Goal: Transaction & Acquisition: Download file/media

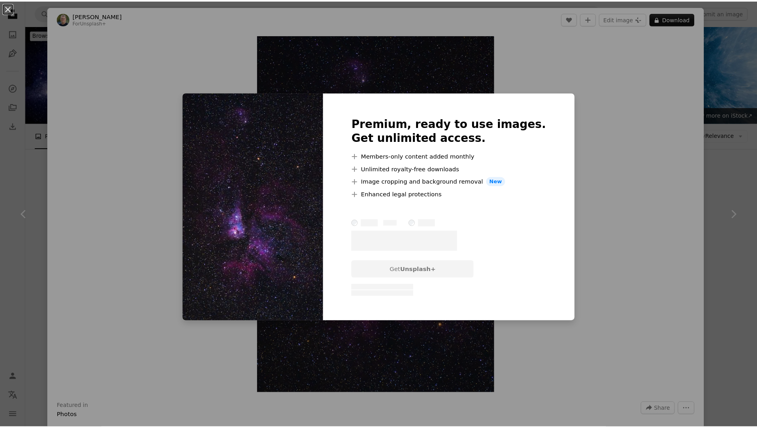
scroll to position [4679, 0]
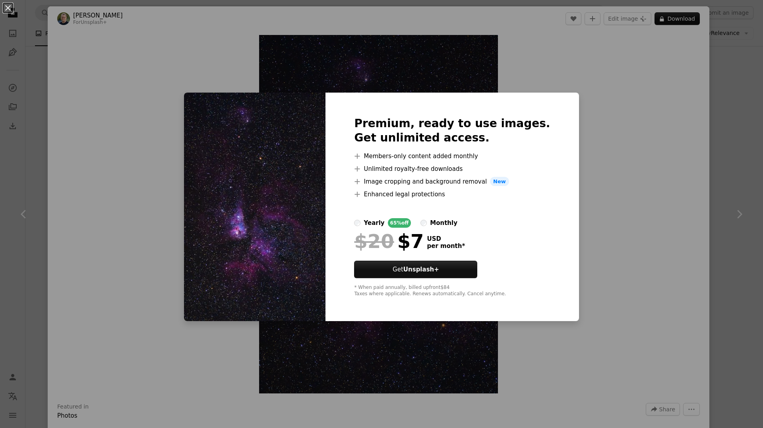
click at [700, 144] on div "An X shape Premium, ready to use images. Get unlimited access. A plus sign Memb…" at bounding box center [381, 214] width 763 height 428
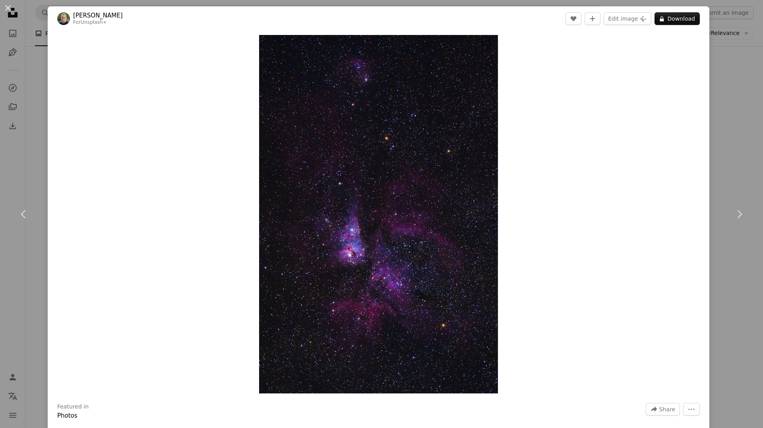
click at [707, 150] on div "An X shape Chevron left Chevron right [PERSON_NAME] For Unsplash+ A heart A plu…" at bounding box center [381, 214] width 763 height 428
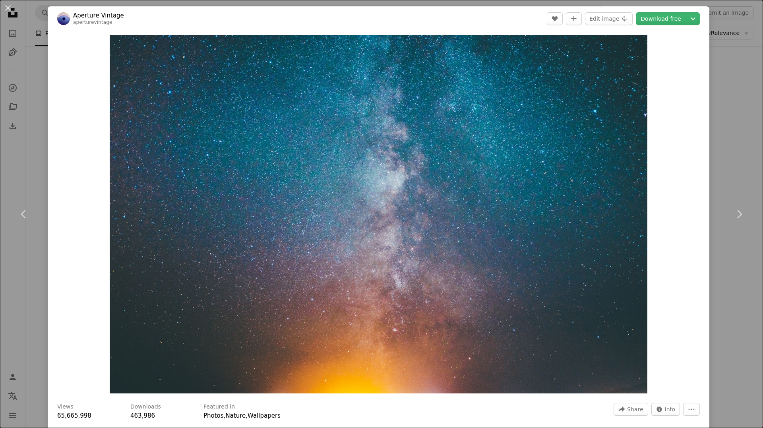
click at [725, 115] on div "An X shape Chevron left Chevron right Aperture Vintage aperturevintage A heart …" at bounding box center [381, 214] width 763 height 428
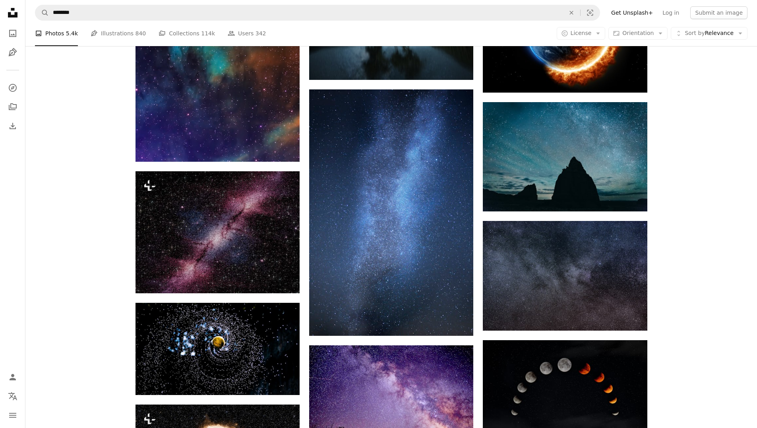
scroll to position [7539, 0]
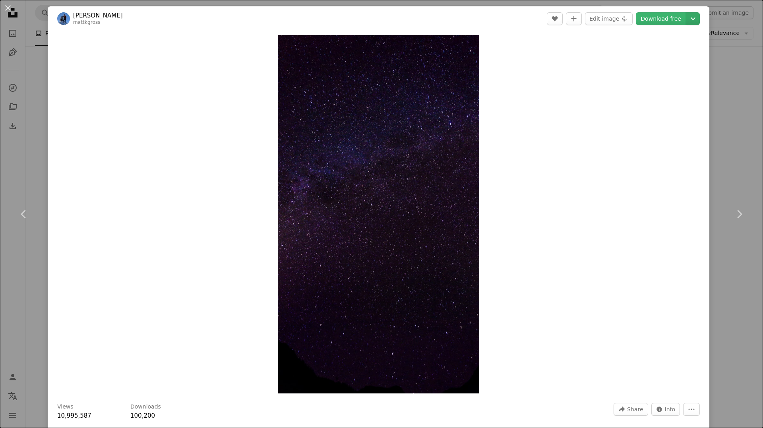
click at [686, 23] on icon "Chevron down" at bounding box center [692, 19] width 13 height 10
click at [675, 73] on link "Large ( 2400 x 4265 )" at bounding box center [659, 67] width 83 height 14
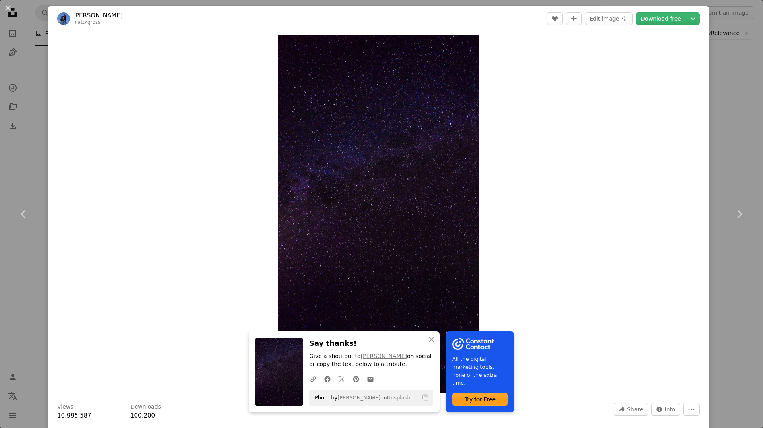
click at [731, 163] on div "An X shape Chevron left Chevron right An X shape Close Say thanks! Give a shout…" at bounding box center [381, 214] width 763 height 428
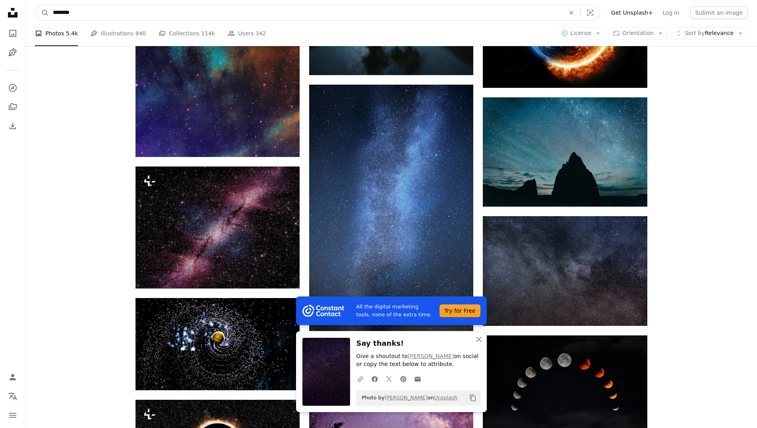
drag, startPoint x: 83, startPoint y: 8, endPoint x: 17, endPoint y: 9, distance: 65.9
type input "*****"
click at [35, 5] on button "A magnifying glass" at bounding box center [42, 12] width 14 height 15
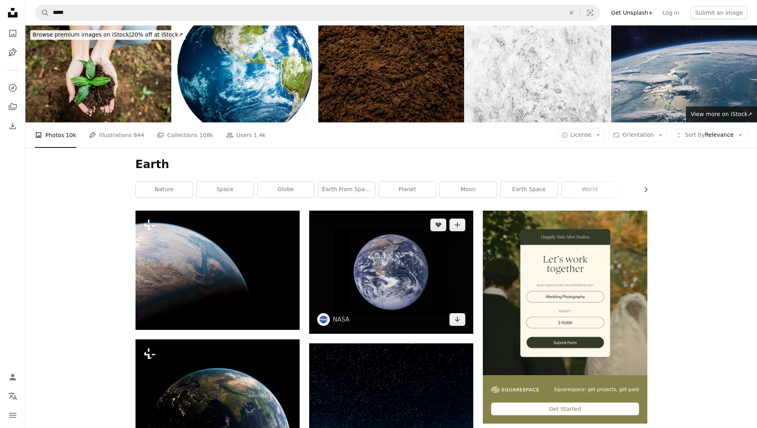
click at [377, 211] on img at bounding box center [391, 272] width 164 height 123
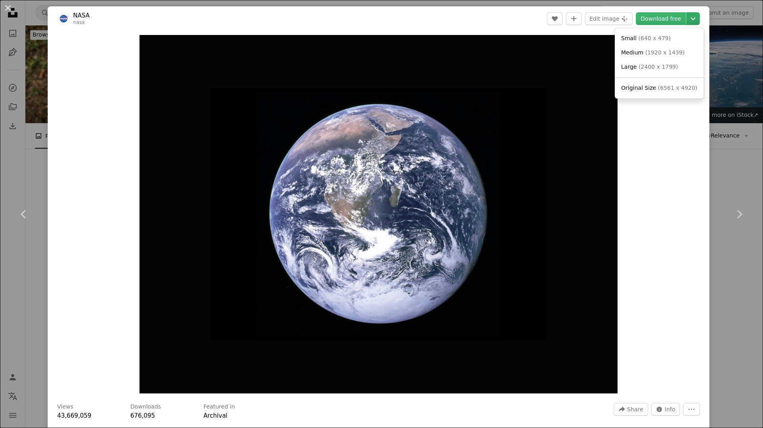
click at [687, 21] on icon "Chevron down" at bounding box center [692, 19] width 13 height 10
click at [669, 65] on span "( 2400 x 1799 )" at bounding box center [657, 67] width 39 height 6
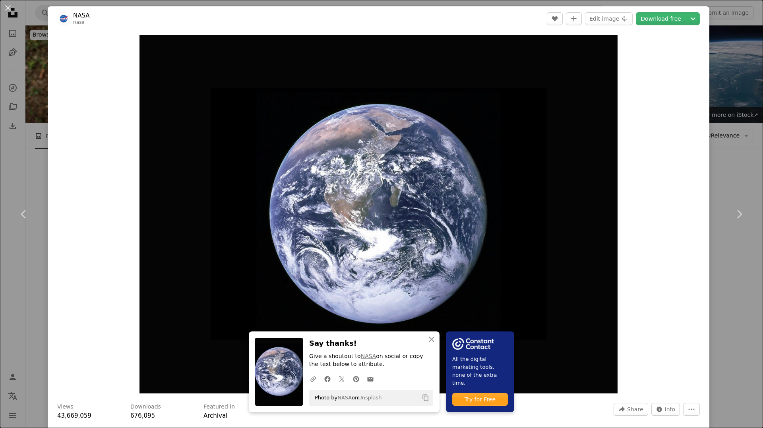
click at [729, 281] on div "An X shape Chevron left Chevron right An X shape Close Say thanks! Give a shout…" at bounding box center [381, 214] width 763 height 428
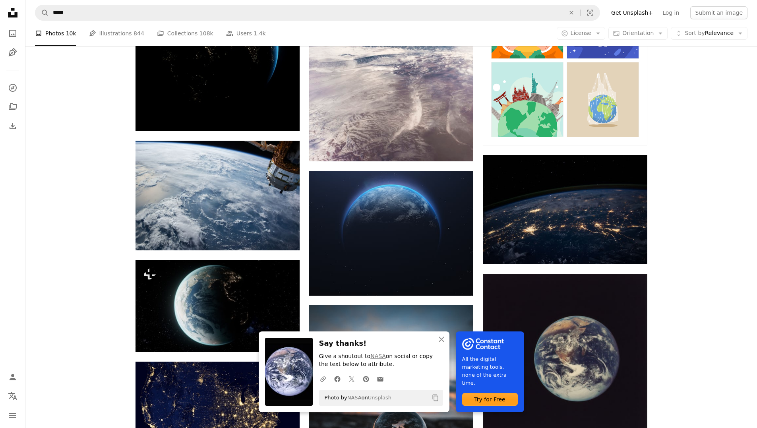
scroll to position [477, 0]
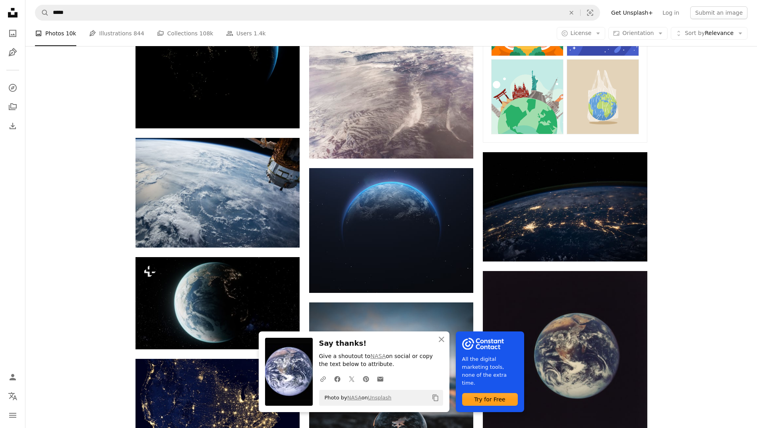
click at [680, 162] on div "Plus sign for Unsplash+ A heart A plus sign Planet Volumes For Unsplash+ A lock…" at bounding box center [390, 426] width 731 height 1384
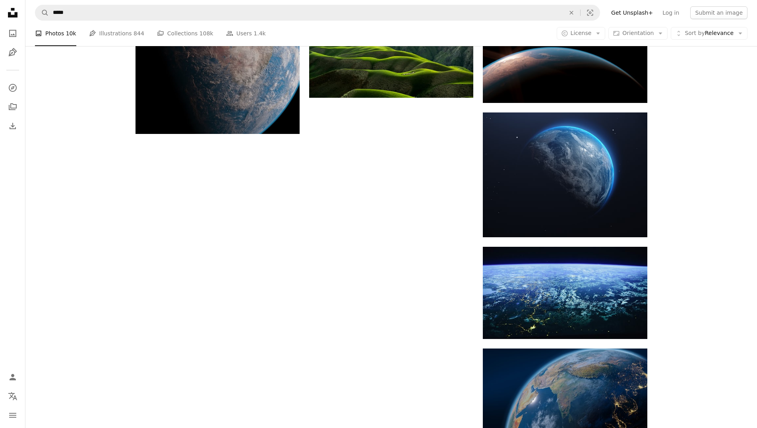
scroll to position [1037, 0]
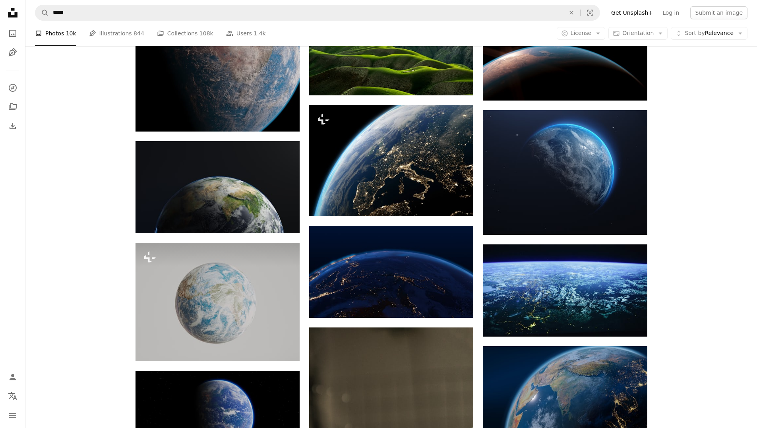
click at [715, 213] on div "Plus sign for Unsplash+ A heart A plus sign Planet Volumes For Unsplash+ A lock…" at bounding box center [390, 402] width 731 height 2459
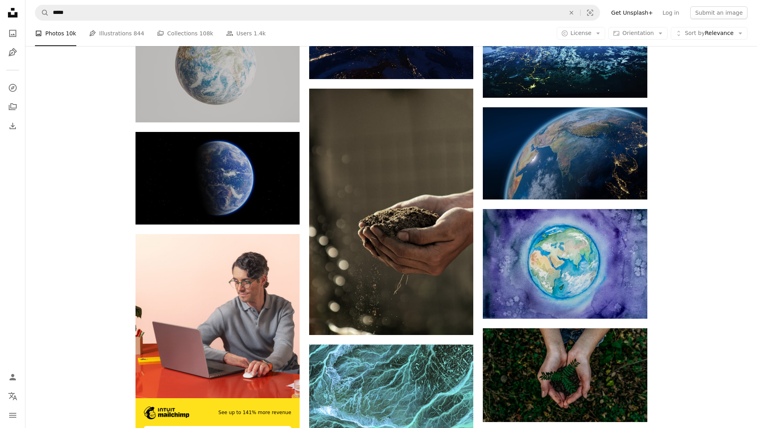
scroll to position [1355, 0]
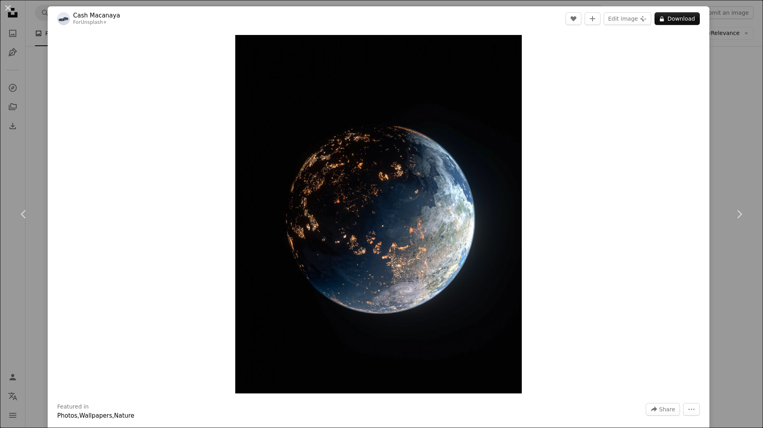
click at [734, 100] on div "An X shape Chevron left Chevron right Cash Macanaya For Unsplash+ A heart A plu…" at bounding box center [381, 214] width 763 height 428
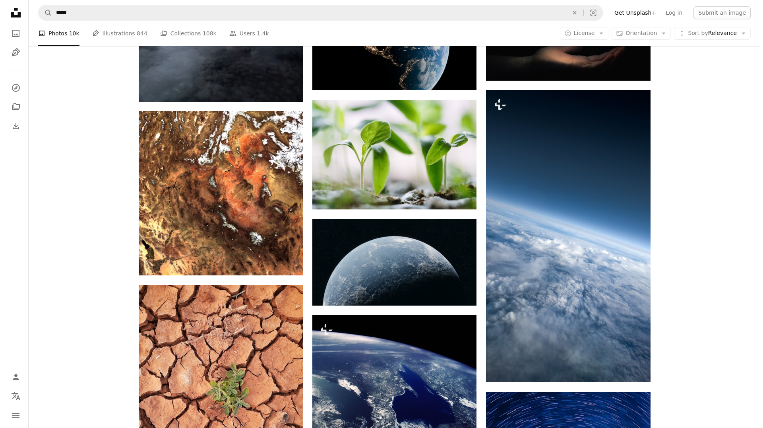
scroll to position [4573, 0]
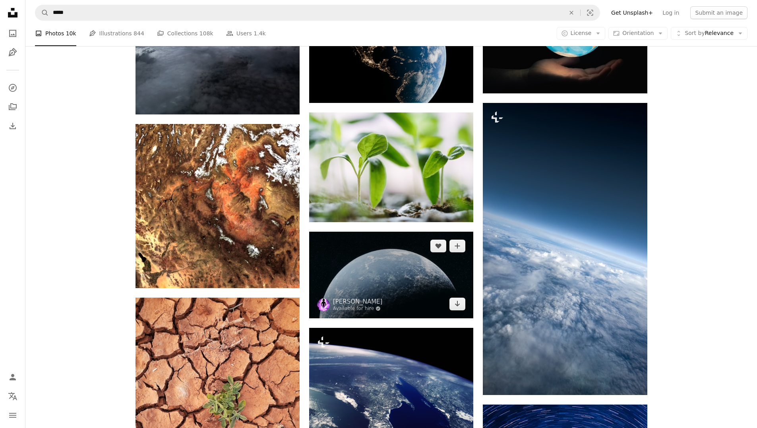
click at [399, 232] on img at bounding box center [391, 275] width 164 height 87
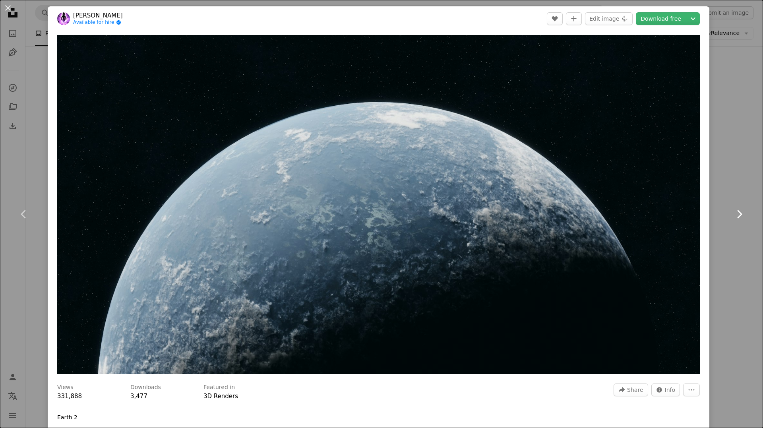
click at [736, 177] on link "Chevron right" at bounding box center [739, 214] width 48 height 76
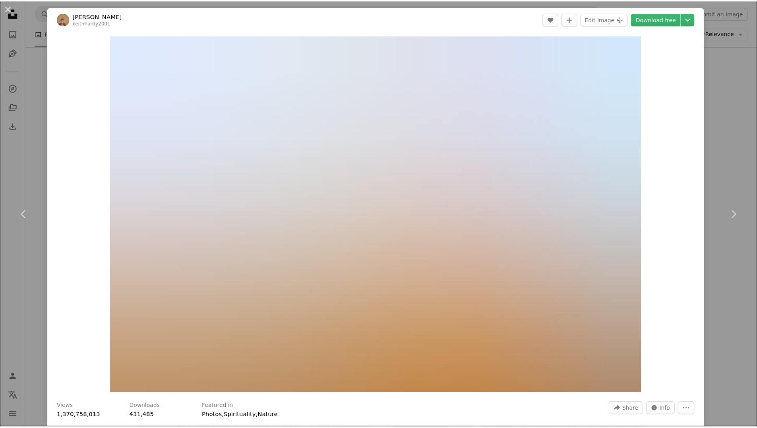
scroll to position [199, 0]
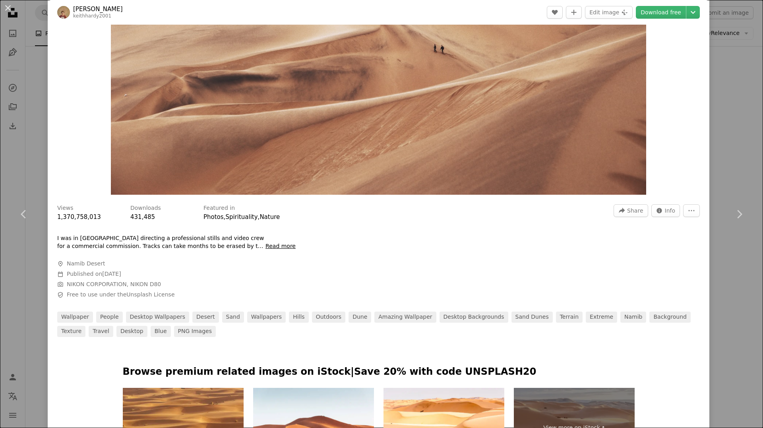
click at [705, 133] on div "An X shape Chevron left Chevron right [PERSON_NAME] keithhardy2001 A heart A pl…" at bounding box center [381, 214] width 763 height 428
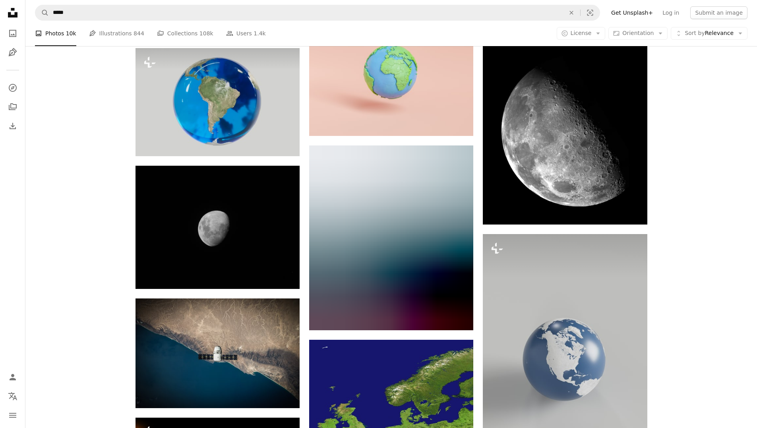
scroll to position [10531, 0]
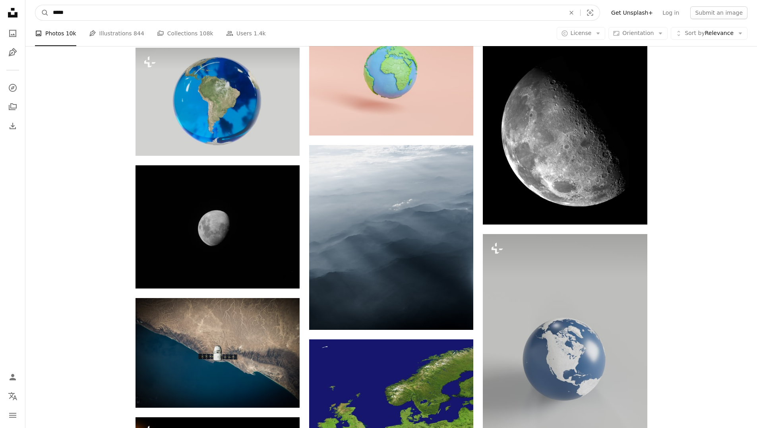
drag, startPoint x: 138, startPoint y: 13, endPoint x: 0, endPoint y: 29, distance: 138.7
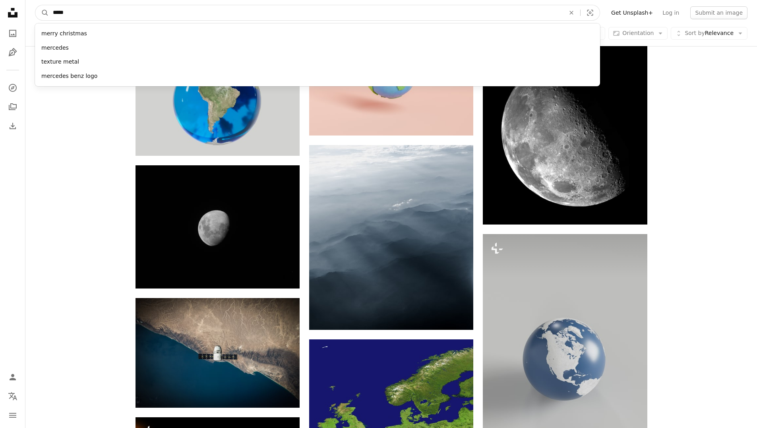
type input "******"
click button "A magnifying glass" at bounding box center [42, 12] width 14 height 15
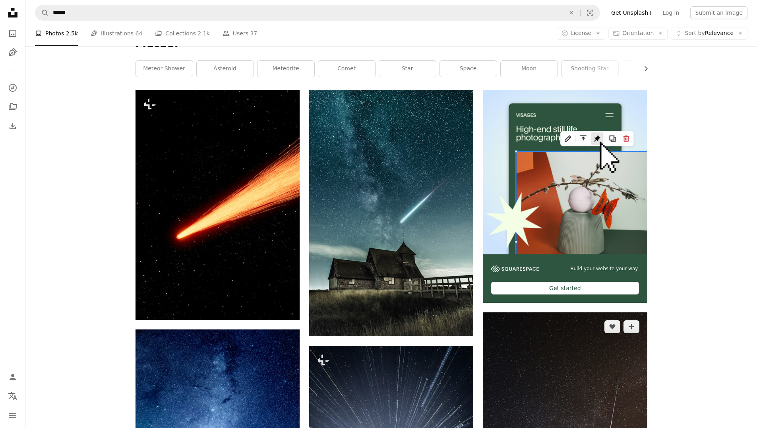
scroll to position [159, 0]
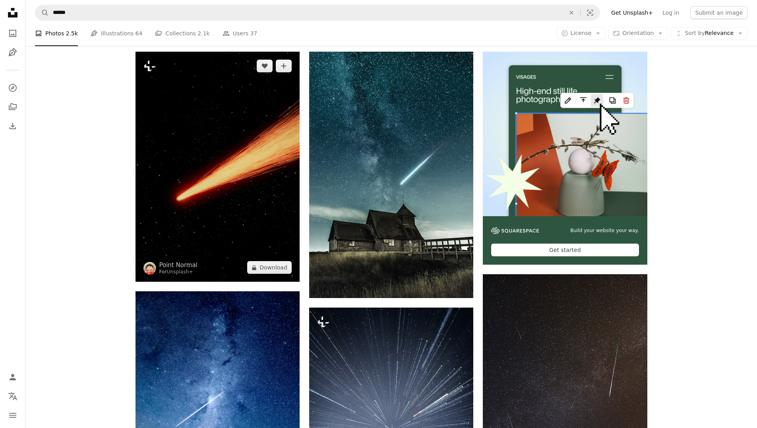
click at [198, 106] on img at bounding box center [217, 167] width 164 height 230
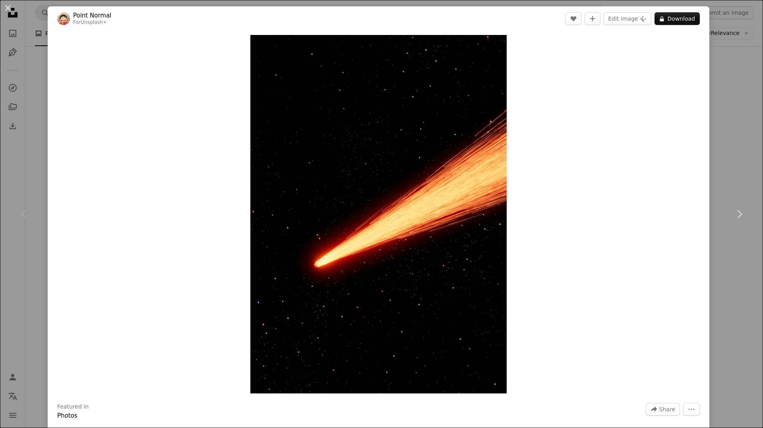
click at [715, 91] on div "An X shape Chevron left Chevron right Point Normal For Unsplash+ A heart A plus…" at bounding box center [381, 214] width 763 height 428
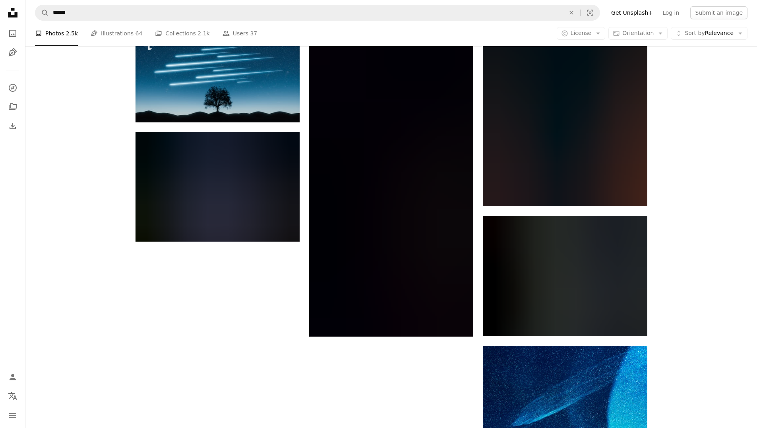
scroll to position [1173, 0]
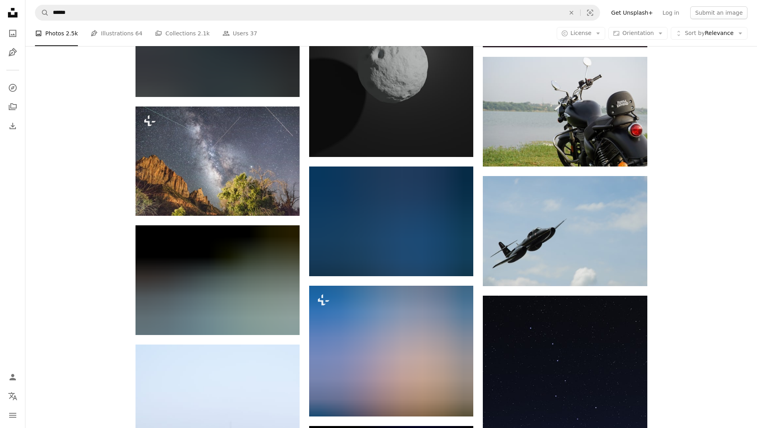
scroll to position [4668, 0]
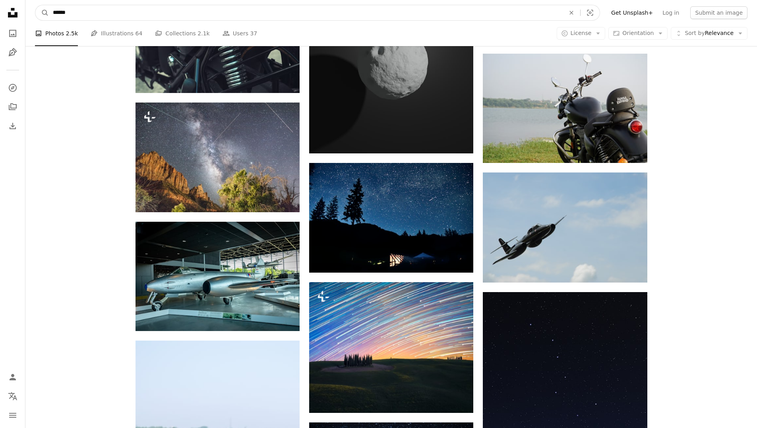
click at [156, 7] on input "******" at bounding box center [306, 12] width 514 height 15
type input "*********"
click at [35, 5] on button "A magnifying glass" at bounding box center [42, 12] width 14 height 15
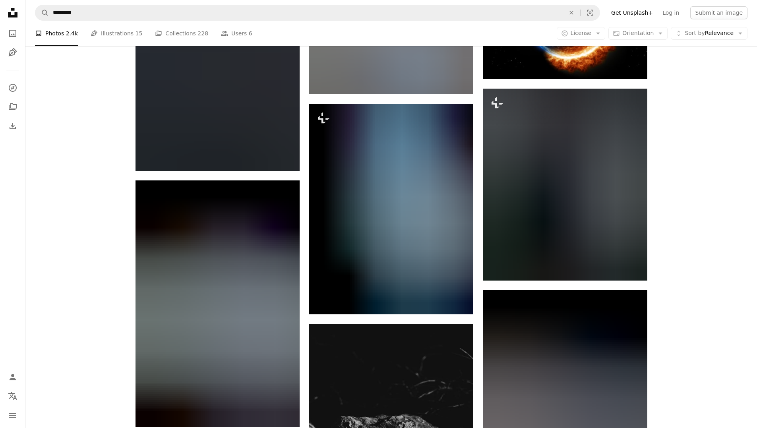
scroll to position [516, 0]
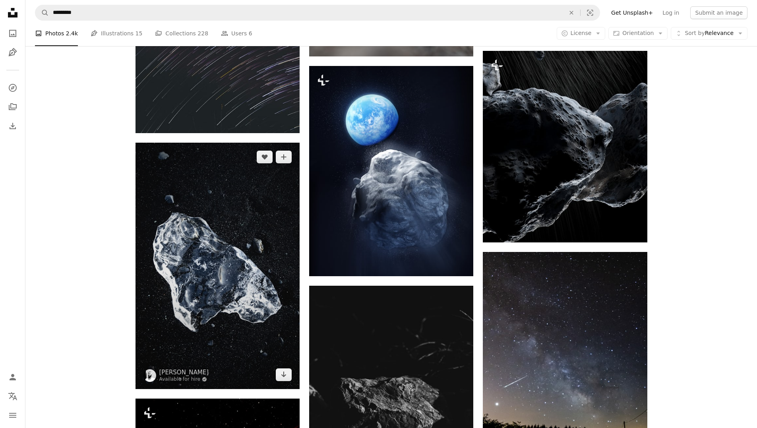
click at [201, 182] on img at bounding box center [217, 266] width 164 height 246
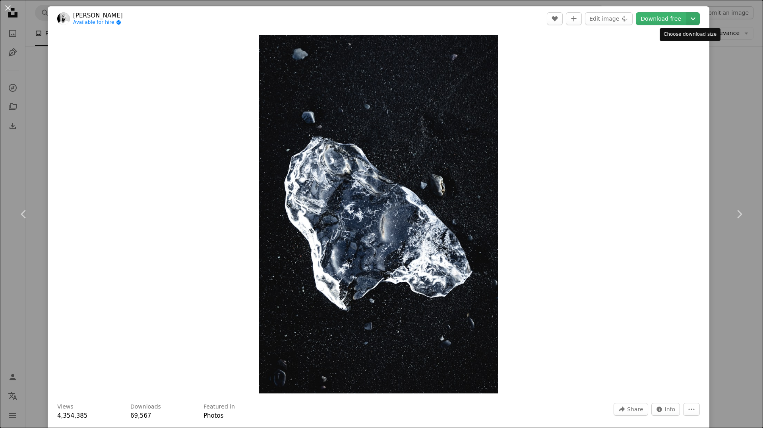
click at [688, 21] on icon "Chevron down" at bounding box center [692, 19] width 13 height 10
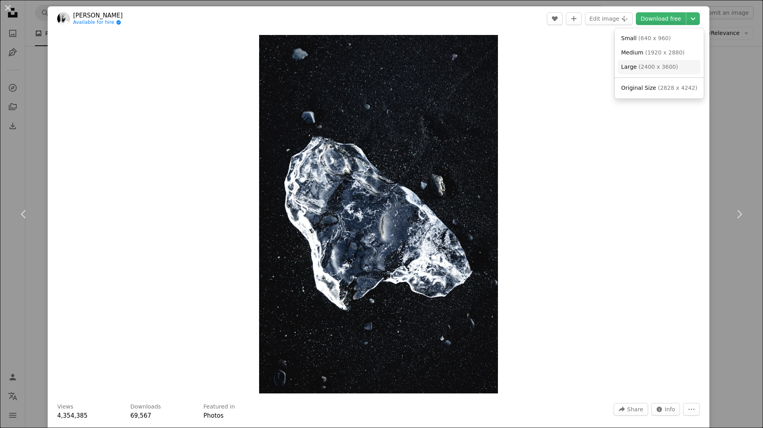
click at [662, 65] on span "( 2400 x 3600 )" at bounding box center [657, 67] width 39 height 6
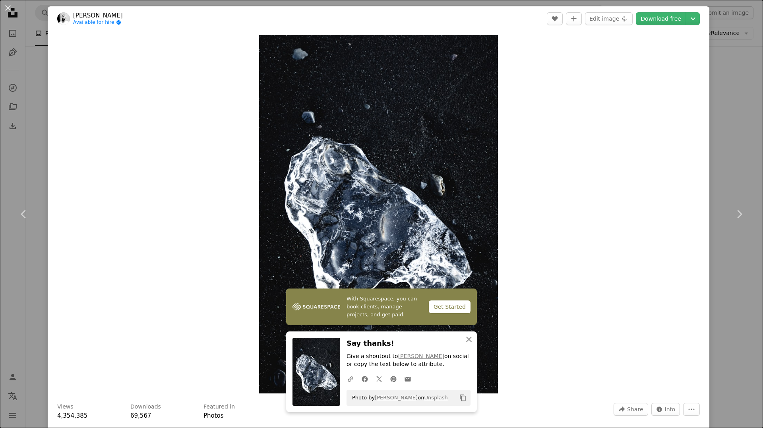
click at [715, 258] on div "An X shape Chevron left Chevron right With Squarespace, you can book clients, m…" at bounding box center [381, 214] width 763 height 428
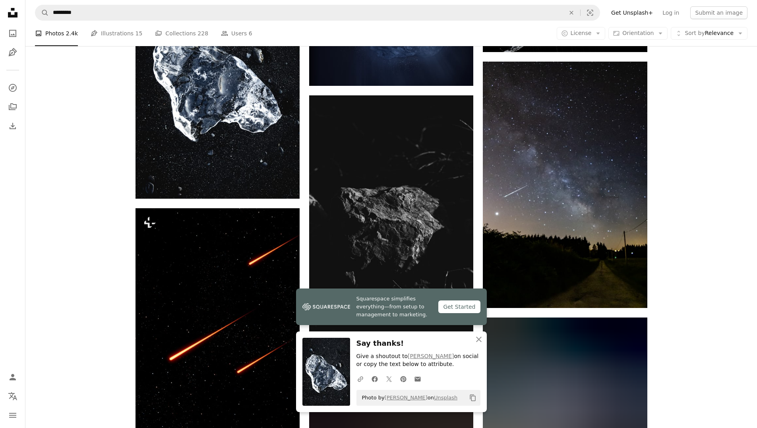
scroll to position [715, 0]
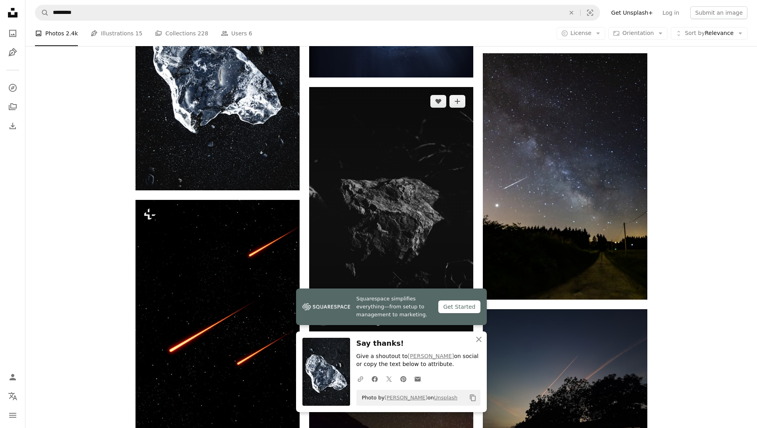
click at [387, 137] on img at bounding box center [391, 210] width 164 height 246
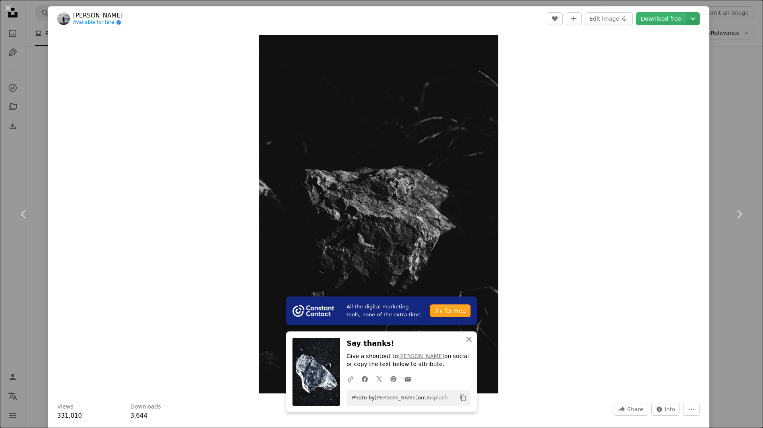
click at [690, 18] on icon "Chevron down" at bounding box center [692, 19] width 13 height 10
click at [664, 68] on span "( 2400 x 3595 )" at bounding box center [657, 67] width 39 height 6
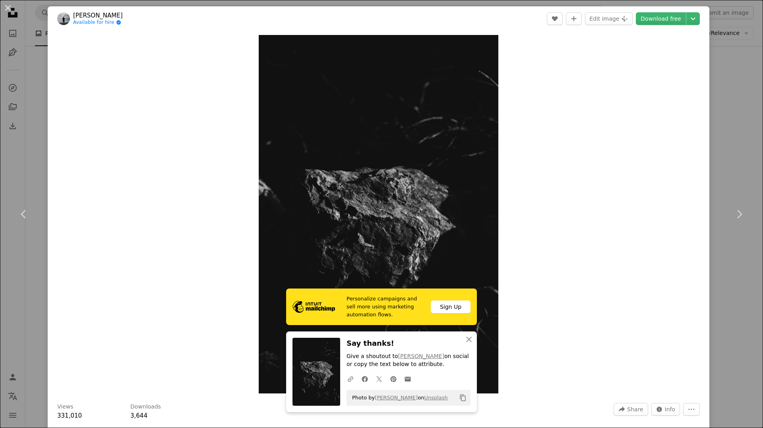
click at [726, 294] on div "An X shape Chevron left Chevron right Personalize campaigns and sell more using…" at bounding box center [381, 214] width 763 height 428
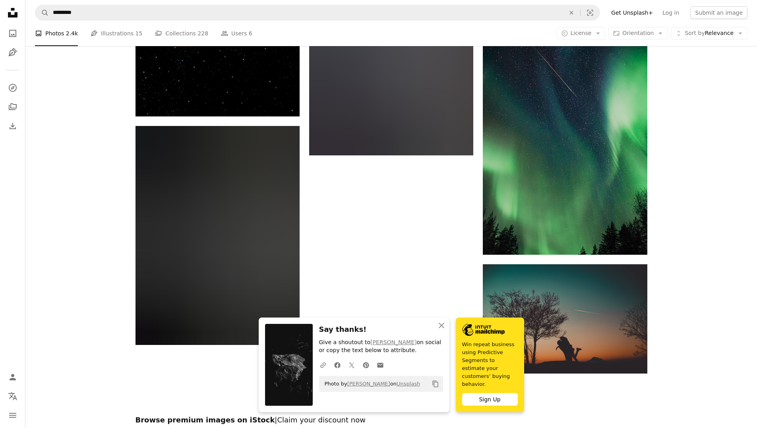
scroll to position [1278, 0]
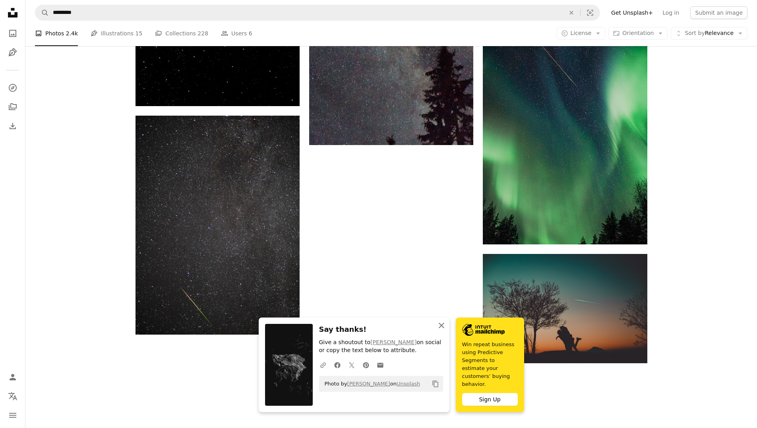
click at [446, 330] on icon "An X shape" at bounding box center [442, 326] width 10 height 10
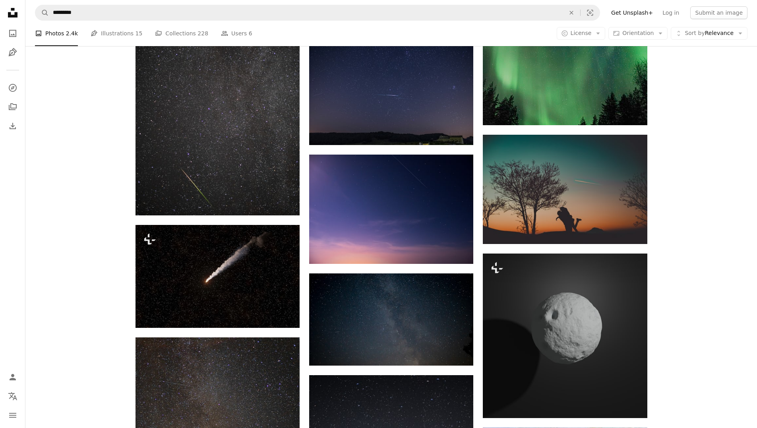
click at [727, 152] on div "Plus sign for Unsplash+ A heart A plus sign Planet Volumes For Unsplash+ A lock…" at bounding box center [390, 133] width 731 height 2639
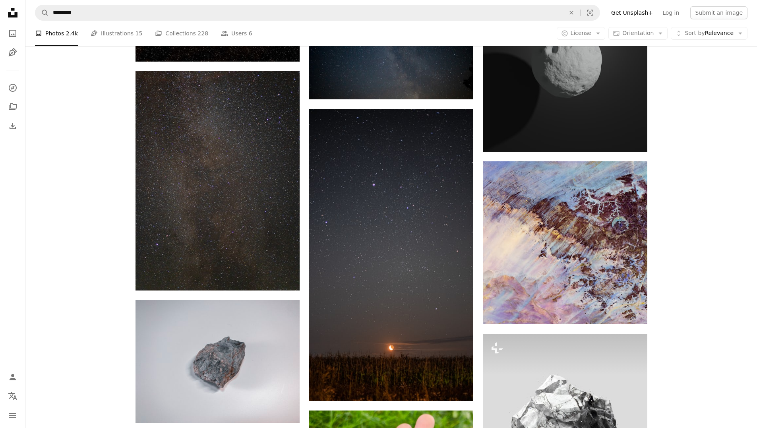
scroll to position [1715, 0]
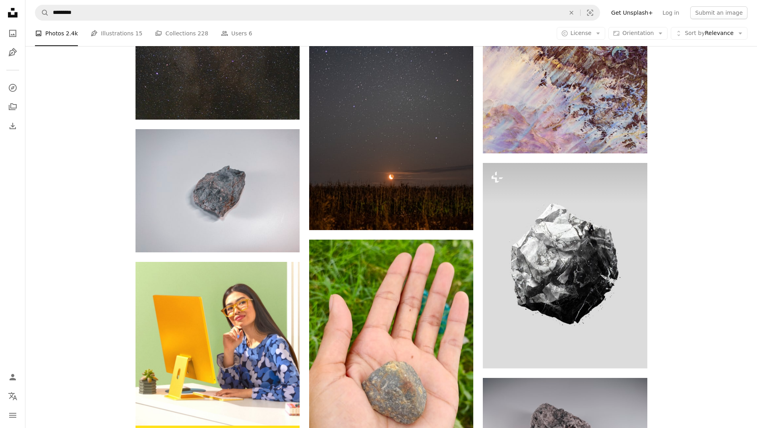
click at [724, 153] on div "Plus sign for Unsplash+ A heart A plus sign Planet Volumes For Unsplash+ A lock…" at bounding box center [390, 343] width 731 height 3932
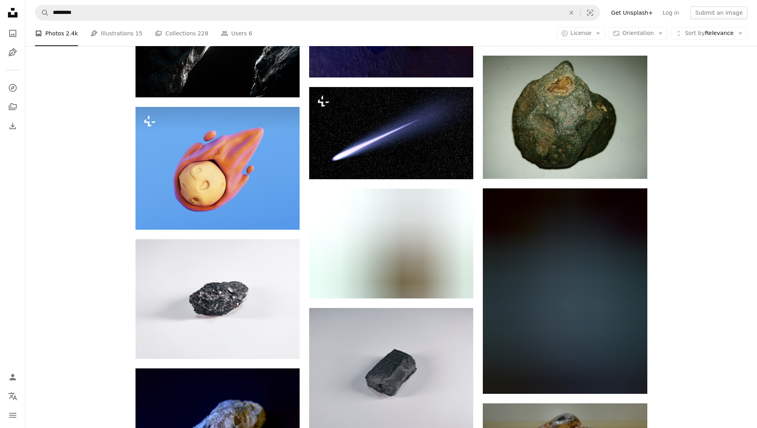
scroll to position [2668, 0]
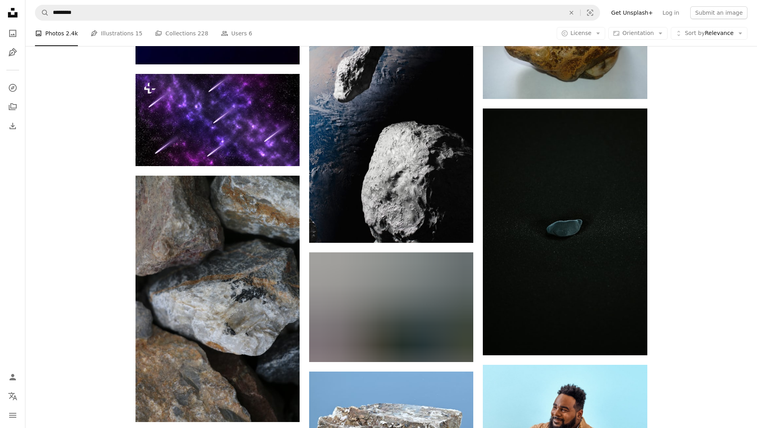
scroll to position [3105, 0]
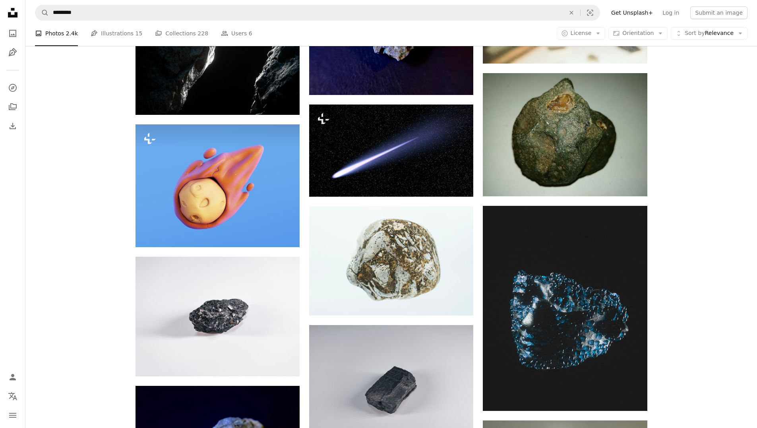
scroll to position [2628, 0]
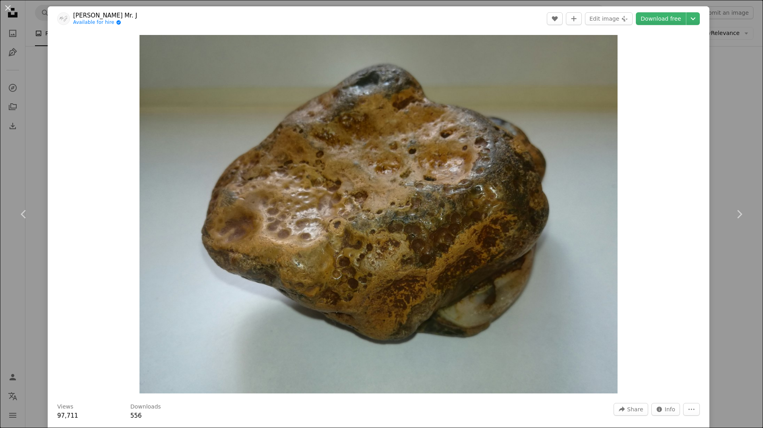
click at [748, 76] on div "An X shape Chevron left Chevron right [PERSON_NAME] J Mr. J Available for hire …" at bounding box center [381, 214] width 763 height 428
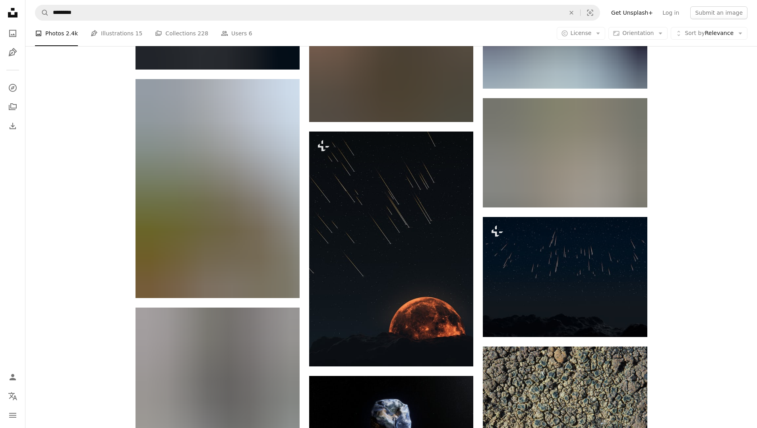
scroll to position [8984, 0]
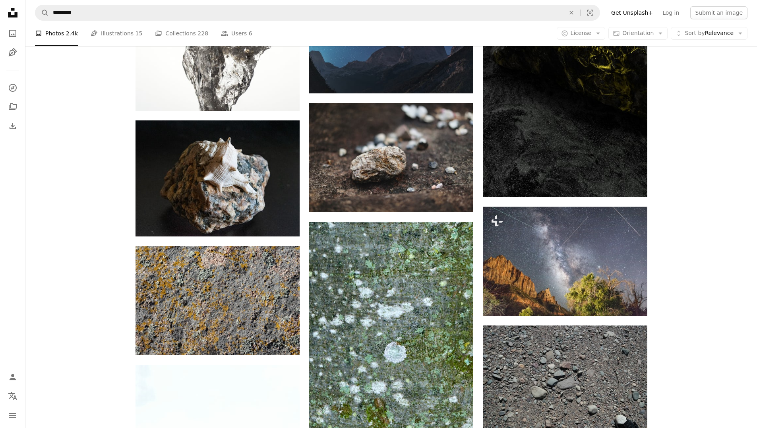
drag, startPoint x: 733, startPoint y: 161, endPoint x: 738, endPoint y: 133, distance: 28.7
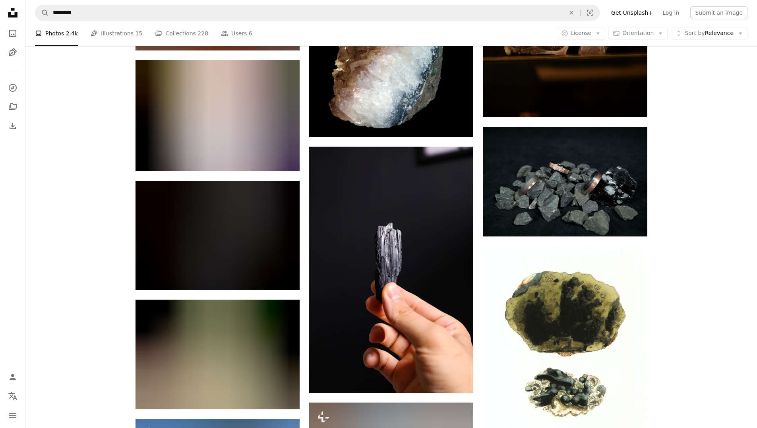
scroll to position [11605, 0]
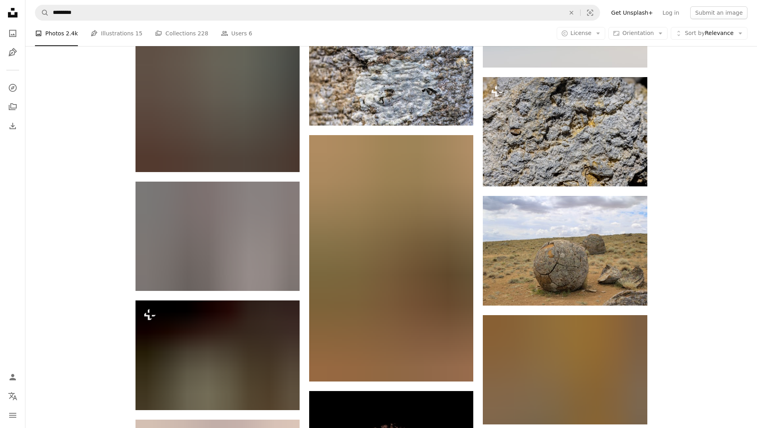
scroll to position [14266, 0]
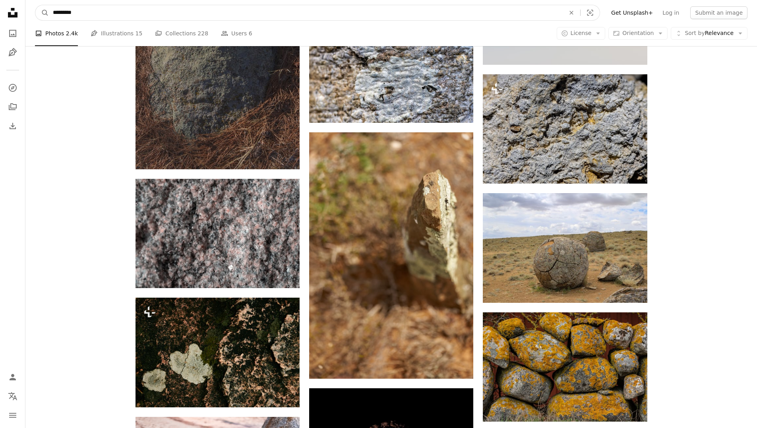
click at [178, 16] on input "*********" at bounding box center [306, 12] width 514 height 15
type input "*****"
click at [35, 5] on button "A magnifying glass" at bounding box center [42, 12] width 14 height 15
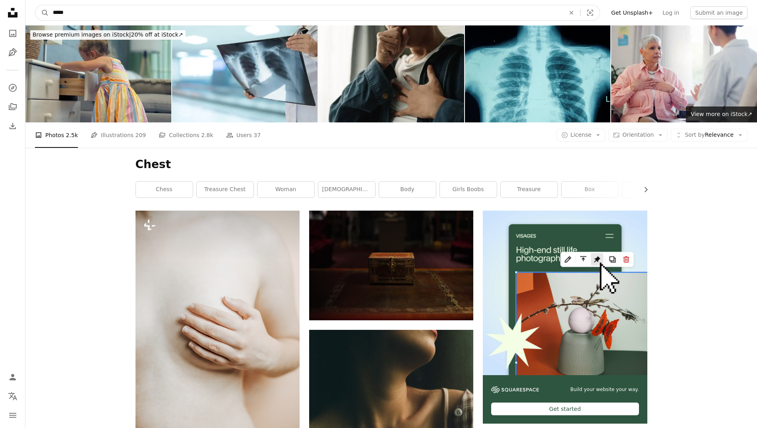
click at [144, 8] on input "*****" at bounding box center [306, 12] width 514 height 15
type input "**********"
click at [35, 5] on button "A magnifying glass" at bounding box center [42, 12] width 14 height 15
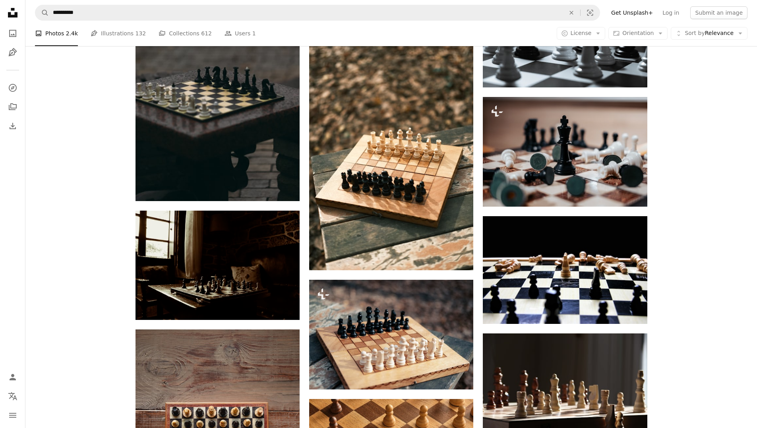
click at [725, 136] on div "Plus sign for Unsplash+ A heart A plus sign [PERSON_NAME] For Unsplash+ A lock …" at bounding box center [390, 326] width 731 height 1184
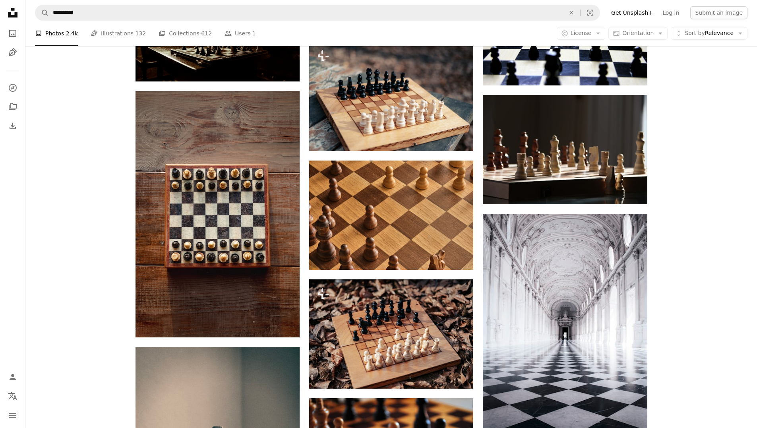
click at [725, 136] on div "Plus sign for Unsplash+ A heart A plus sign [PERSON_NAME] For Unsplash+ A lock …" at bounding box center [390, 88] width 731 height 1184
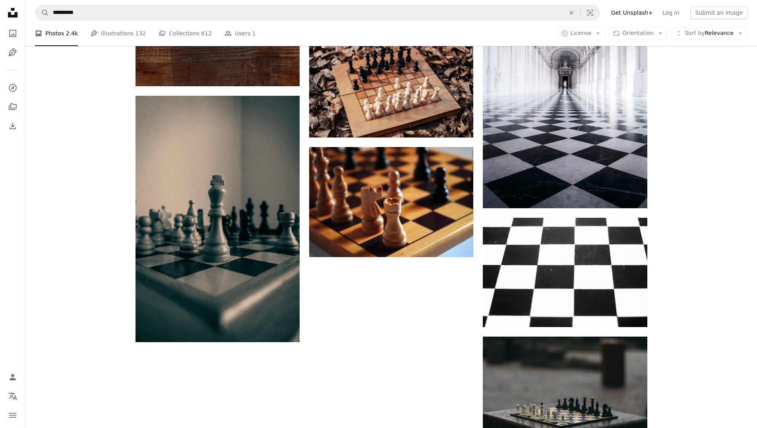
scroll to position [974, 0]
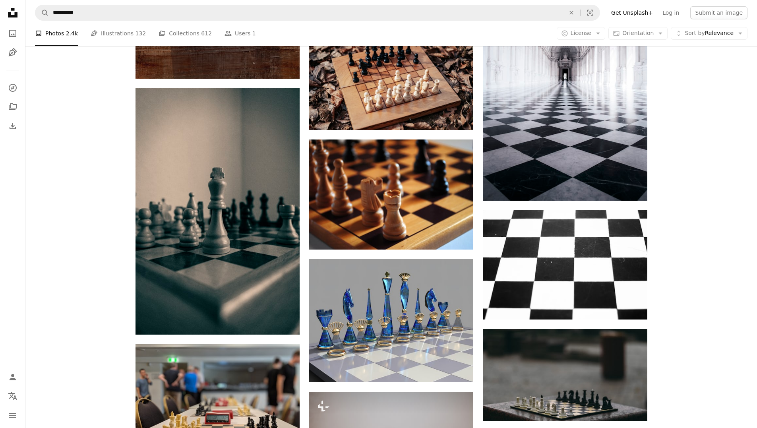
click at [704, 183] on div "Plus sign for Unsplash+ A heart A plus sign [PERSON_NAME] For Unsplash+ A lock …" at bounding box center [390, 377] width 731 height 2280
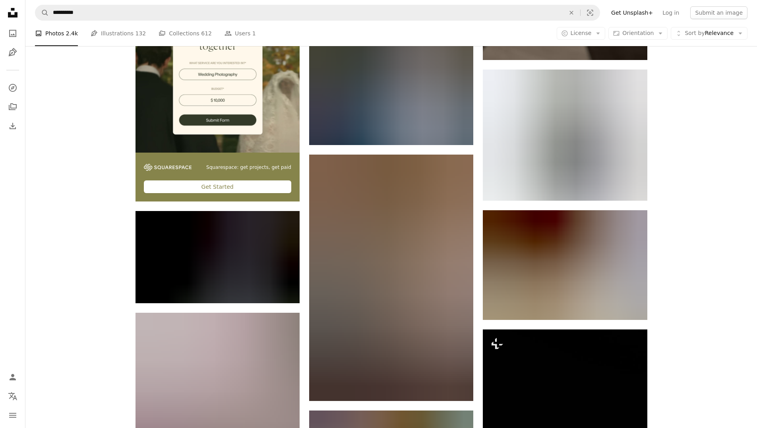
scroll to position [1887, 0]
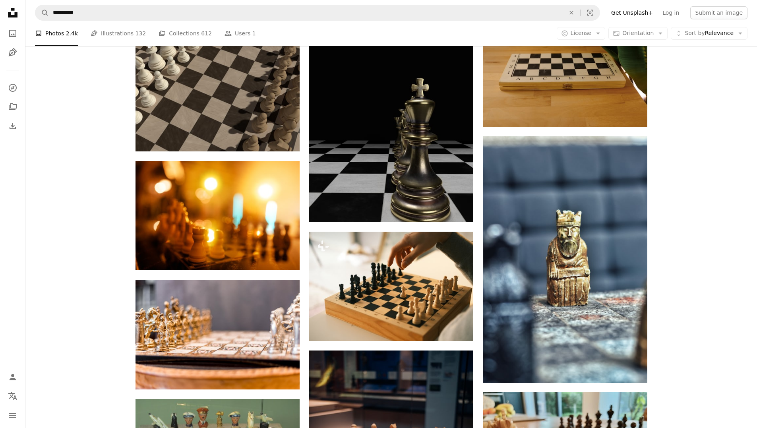
click at [704, 183] on div "Plus sign for Unsplash+ A heart A plus sign [PERSON_NAME] For Unsplash+ A lock …" at bounding box center [390, 83] width 731 height 4473
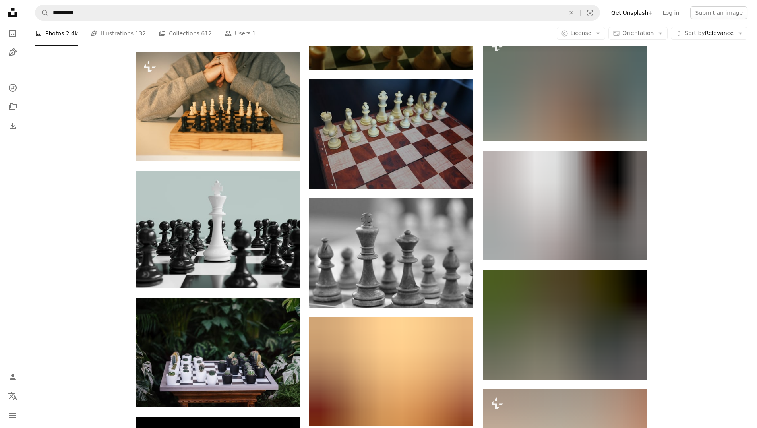
scroll to position [9116, 0]
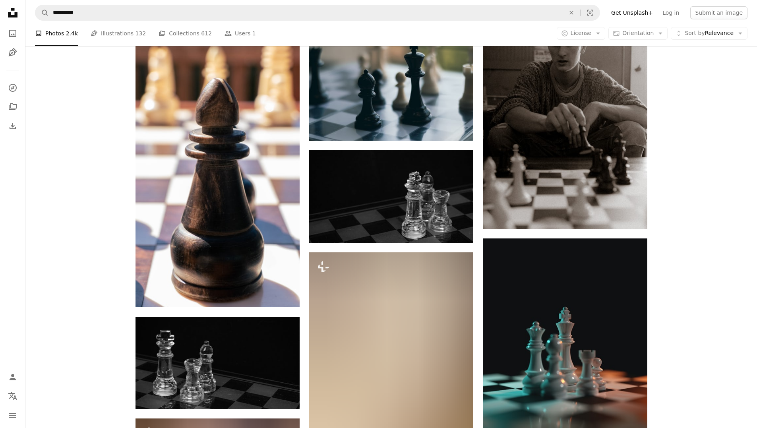
scroll to position [10665, 0]
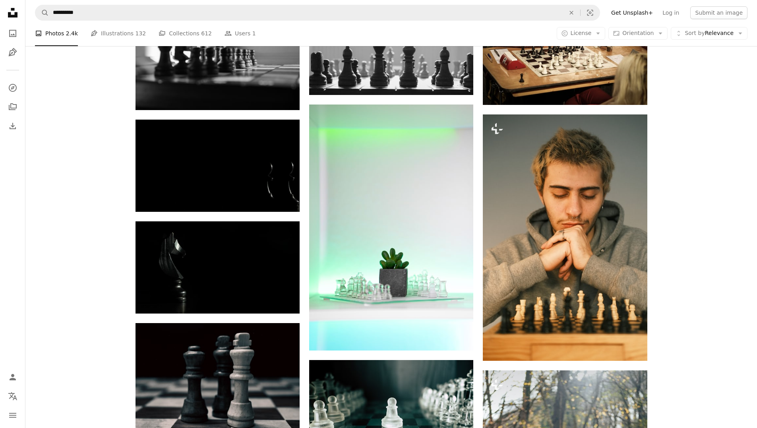
scroll to position [15471, 0]
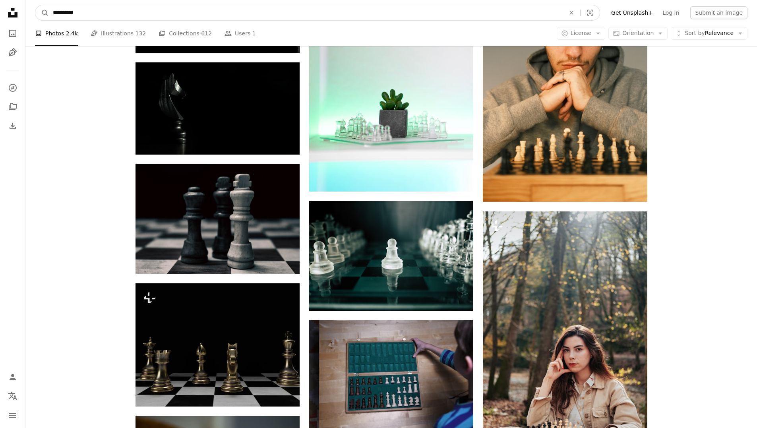
click at [69, 15] on input "**********" at bounding box center [306, 12] width 514 height 15
type input "**********"
click button "A magnifying glass" at bounding box center [42, 12] width 14 height 15
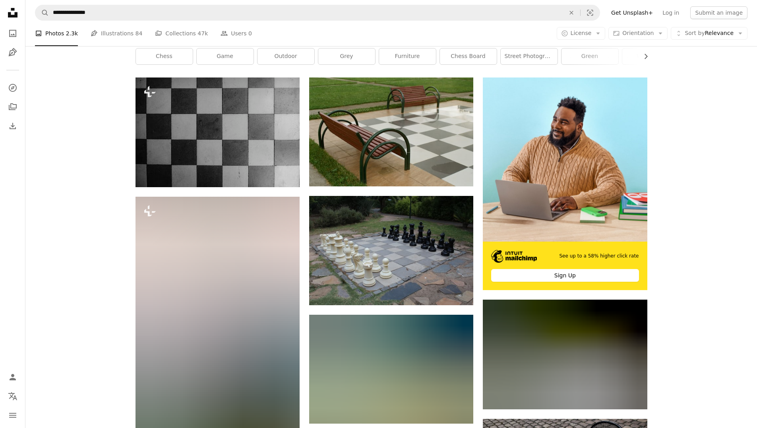
scroll to position [199, 0]
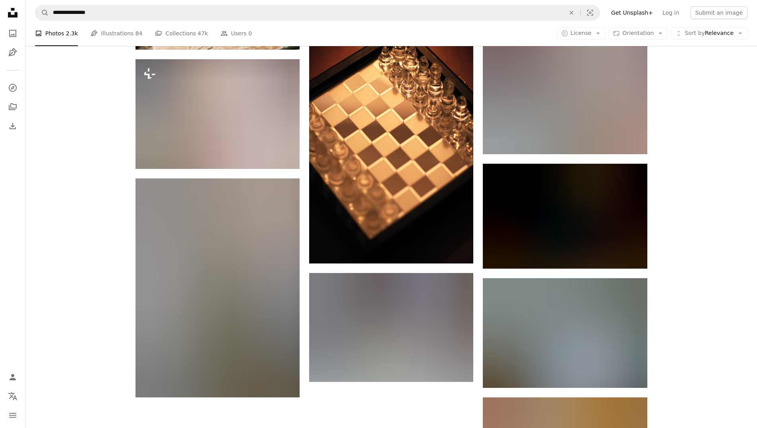
scroll to position [914, 0]
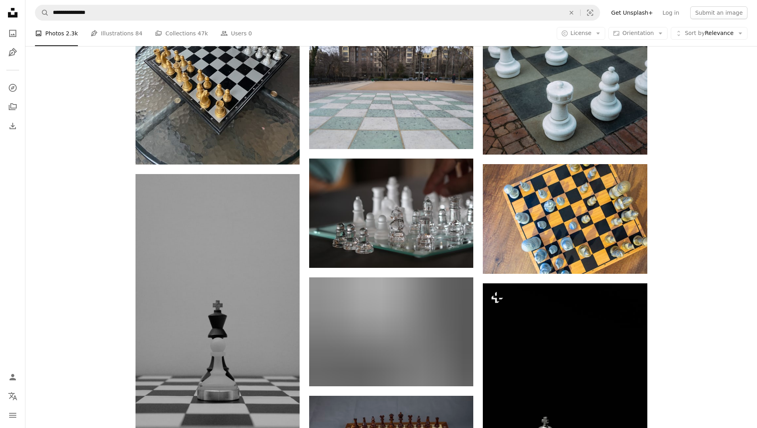
scroll to position [1271, 0]
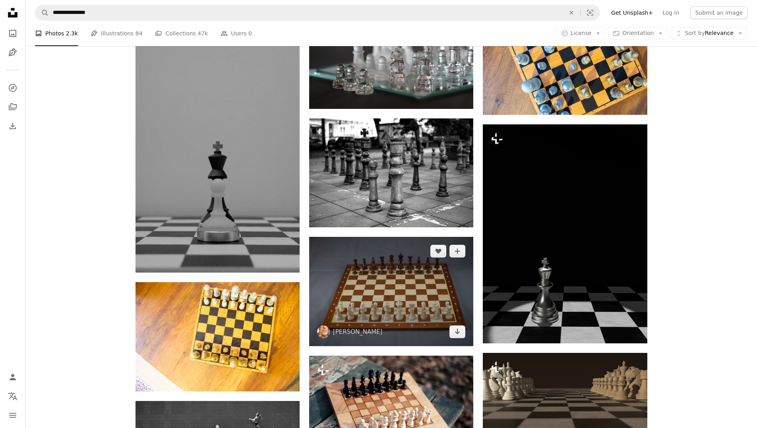
click at [363, 237] on img at bounding box center [391, 291] width 164 height 109
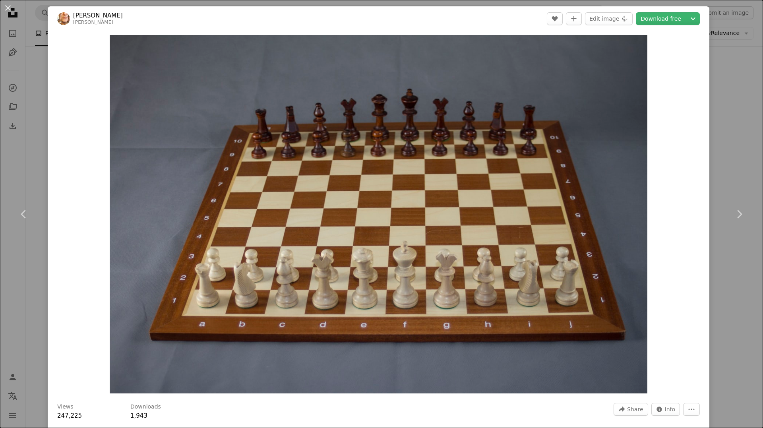
click at [732, 153] on div "An X shape Chevron left Chevron right [PERSON_NAME] [PERSON_NAME] A heart A plu…" at bounding box center [381, 214] width 763 height 428
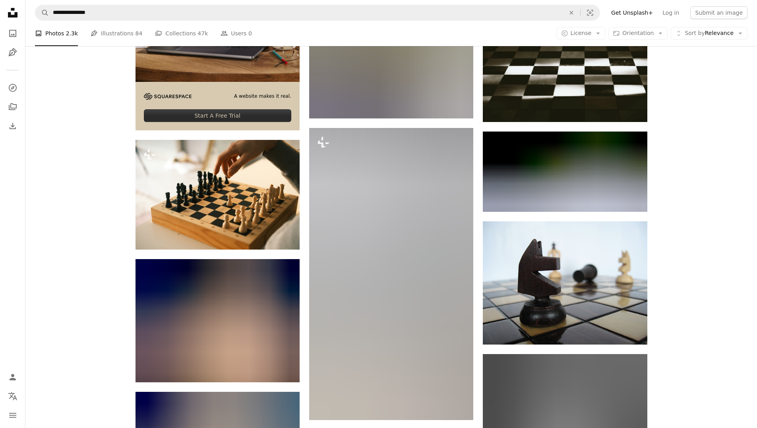
scroll to position [2105, 0]
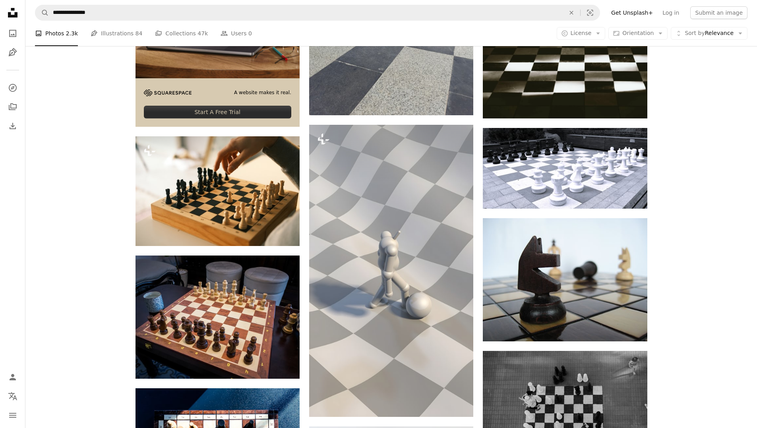
click at [707, 191] on div "Plus sign for Unsplash+ A heart A plus sign [PERSON_NAME] + [PERSON_NAME] For U…" at bounding box center [390, 332] width 731 height 4454
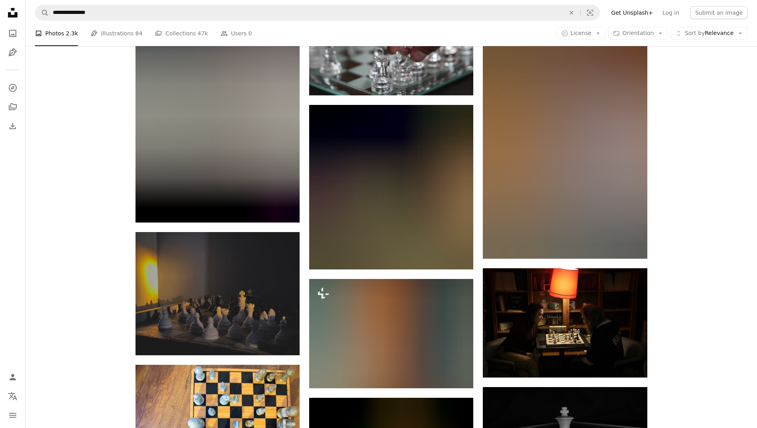
scroll to position [3813, 0]
